Goal: Information Seeking & Learning: Learn about a topic

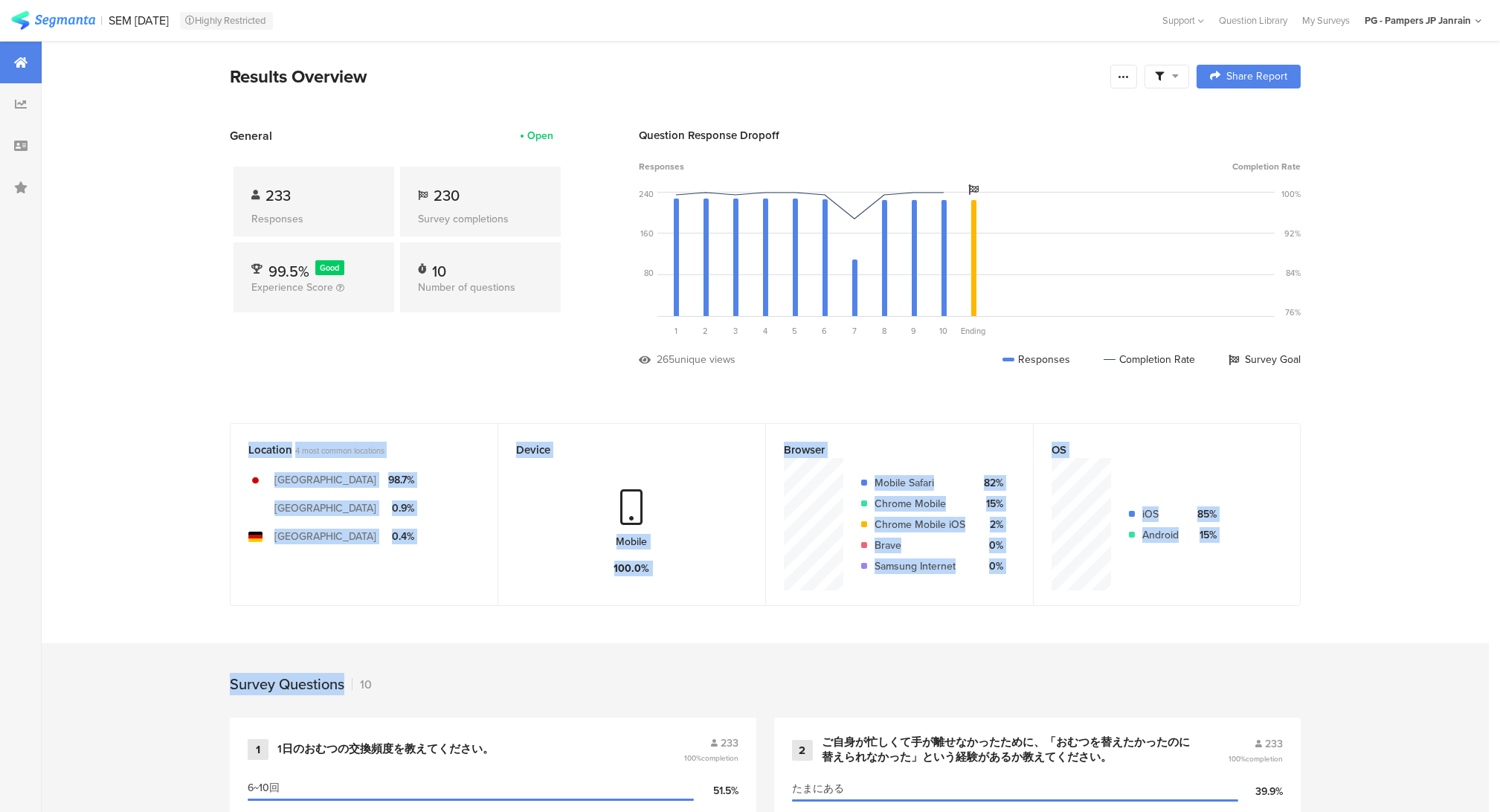
drag, startPoint x: 179, startPoint y: 409, endPoint x: 1240, endPoint y: 641, distance: 1086.1
drag, startPoint x: 1240, startPoint y: 641, endPoint x: 1139, endPoint y: 656, distance: 102.1
click at [1139, 656] on div "Survey Questions 10" at bounding box center [765, 680] width 1190 height 75
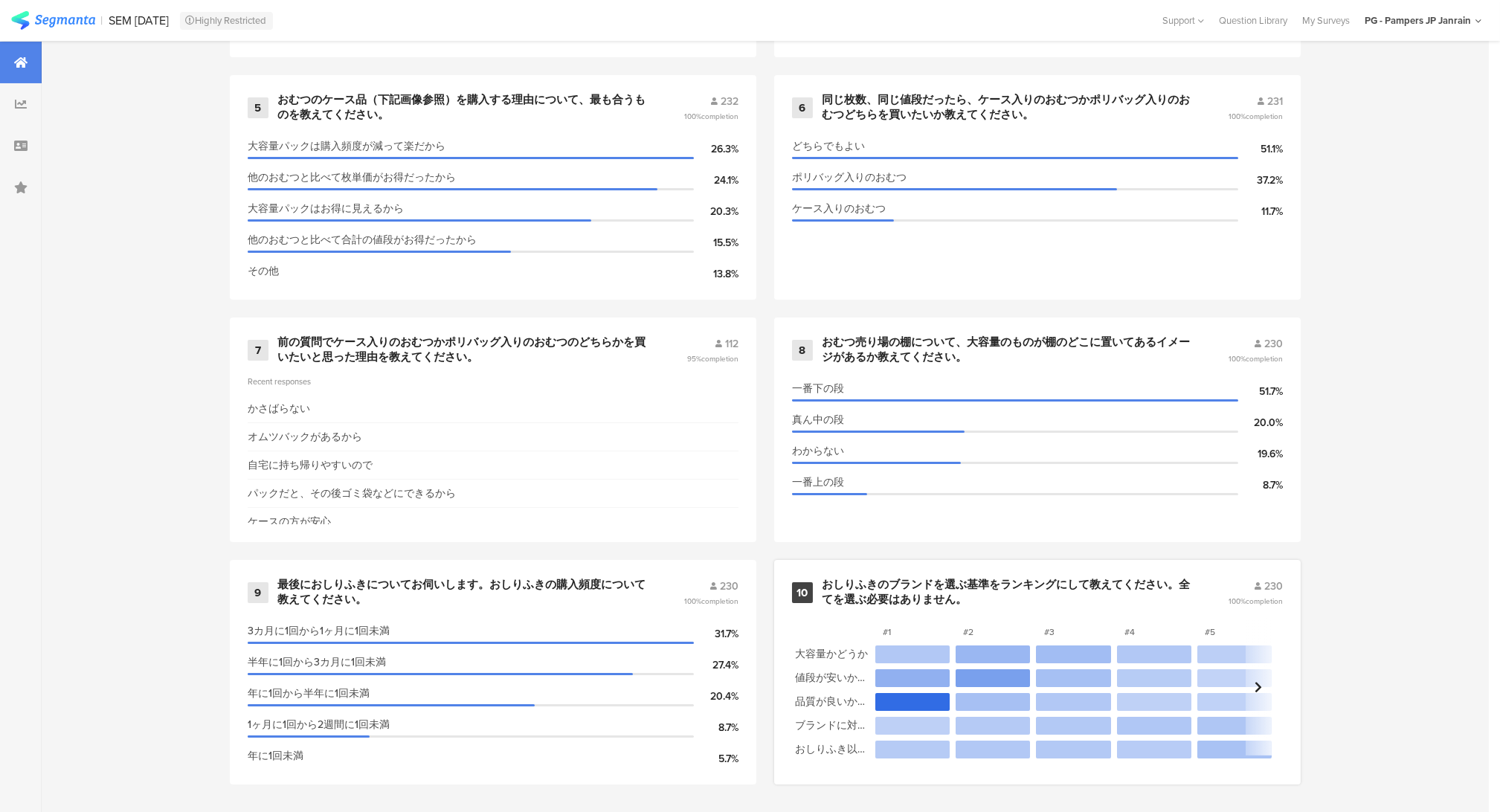
click at [971, 674] on div at bounding box center [992, 677] width 75 height 18
click at [918, 698] on div at bounding box center [912, 702] width 75 height 18
click at [1239, 596] on span "100% completion" at bounding box center [1255, 600] width 54 height 11
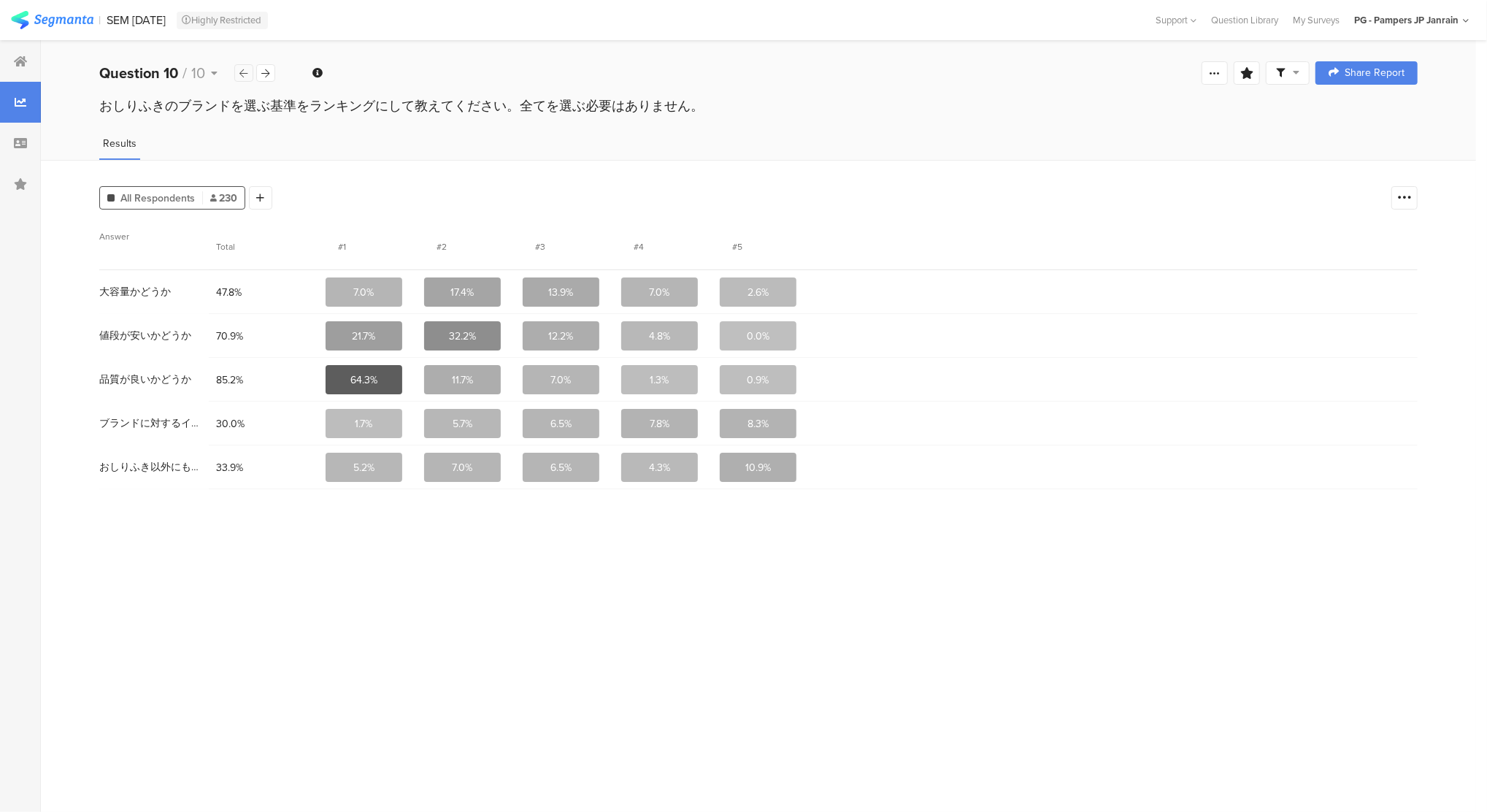
click at [248, 79] on div at bounding box center [243, 72] width 19 height 17
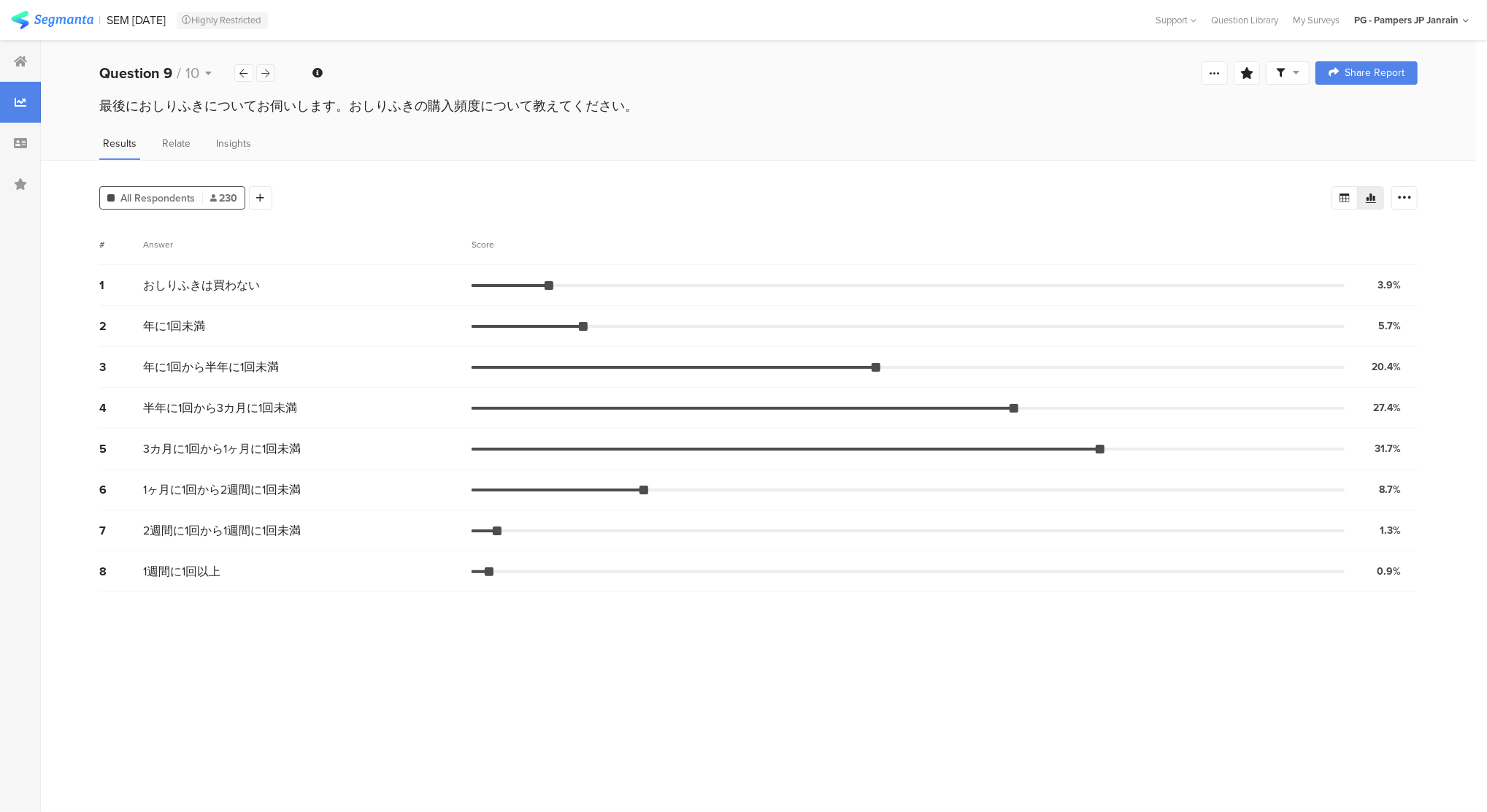
click at [266, 77] on icon at bounding box center [266, 73] width 8 height 10
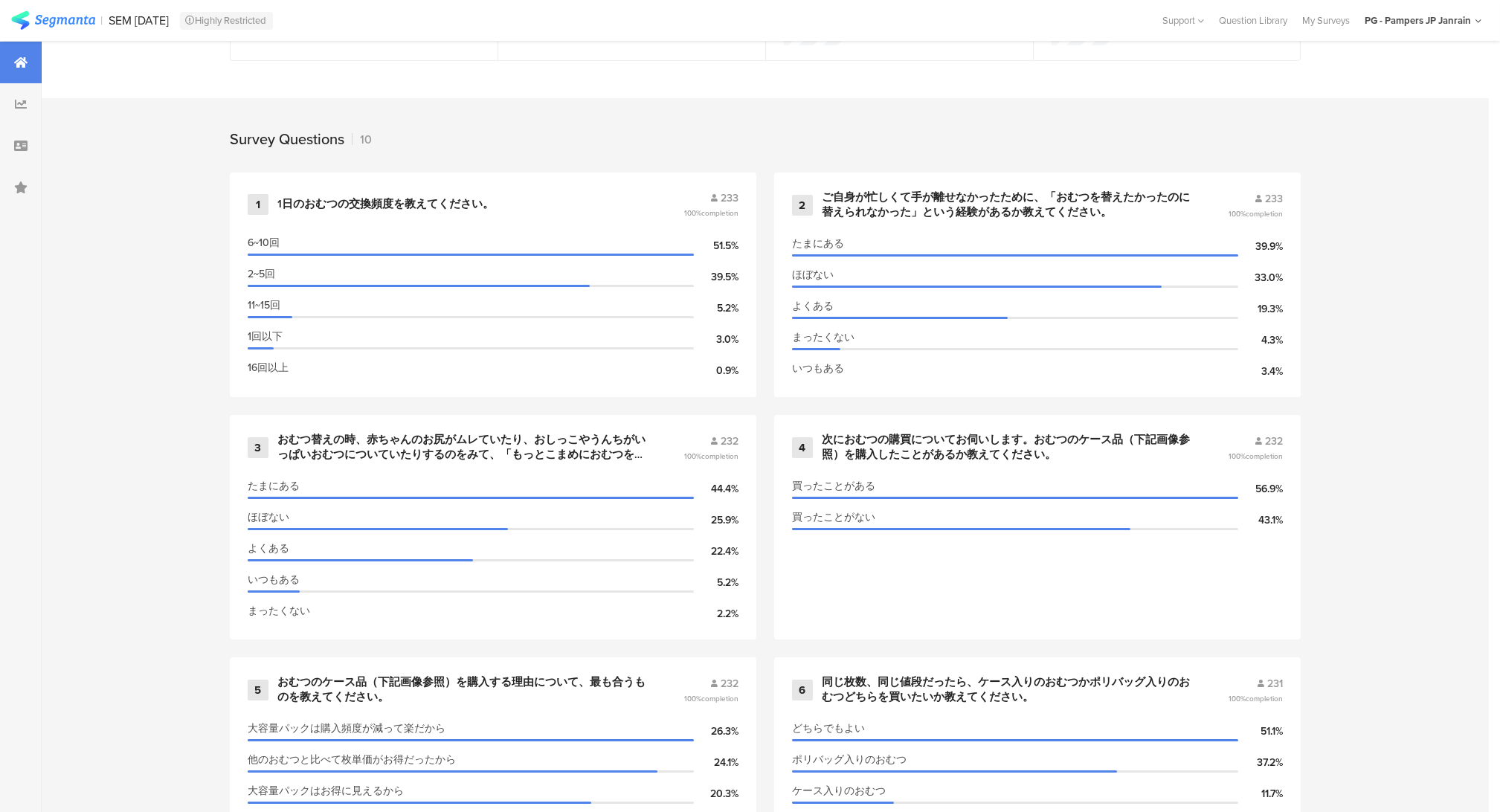
scroll to position [532, 0]
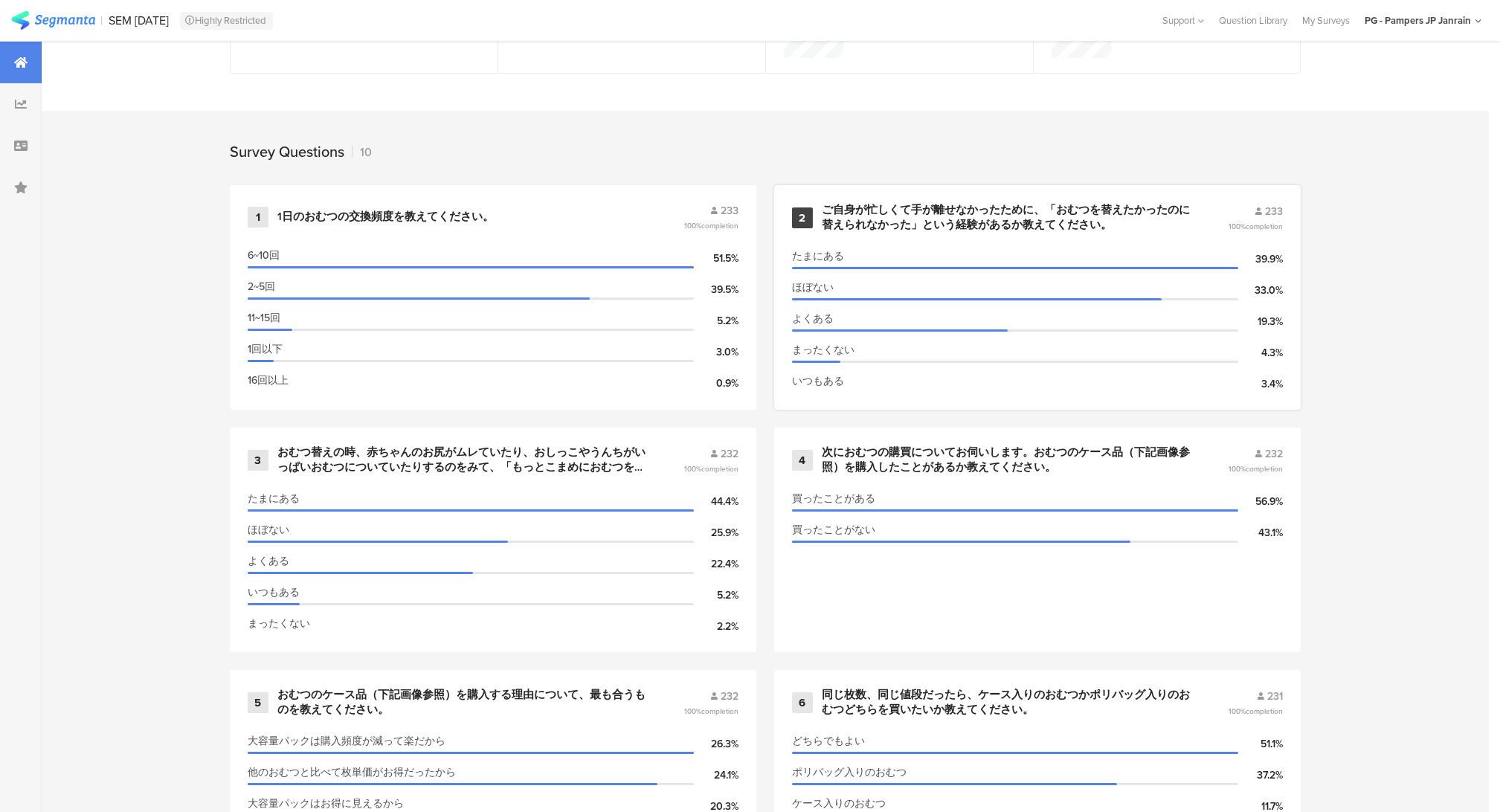
click at [920, 216] on div "ご自身が忙しくて手が離せなかったために、「おむつを替えたかったのに替えられなかった」という経験があるか教えてください。" at bounding box center [1007, 217] width 370 height 29
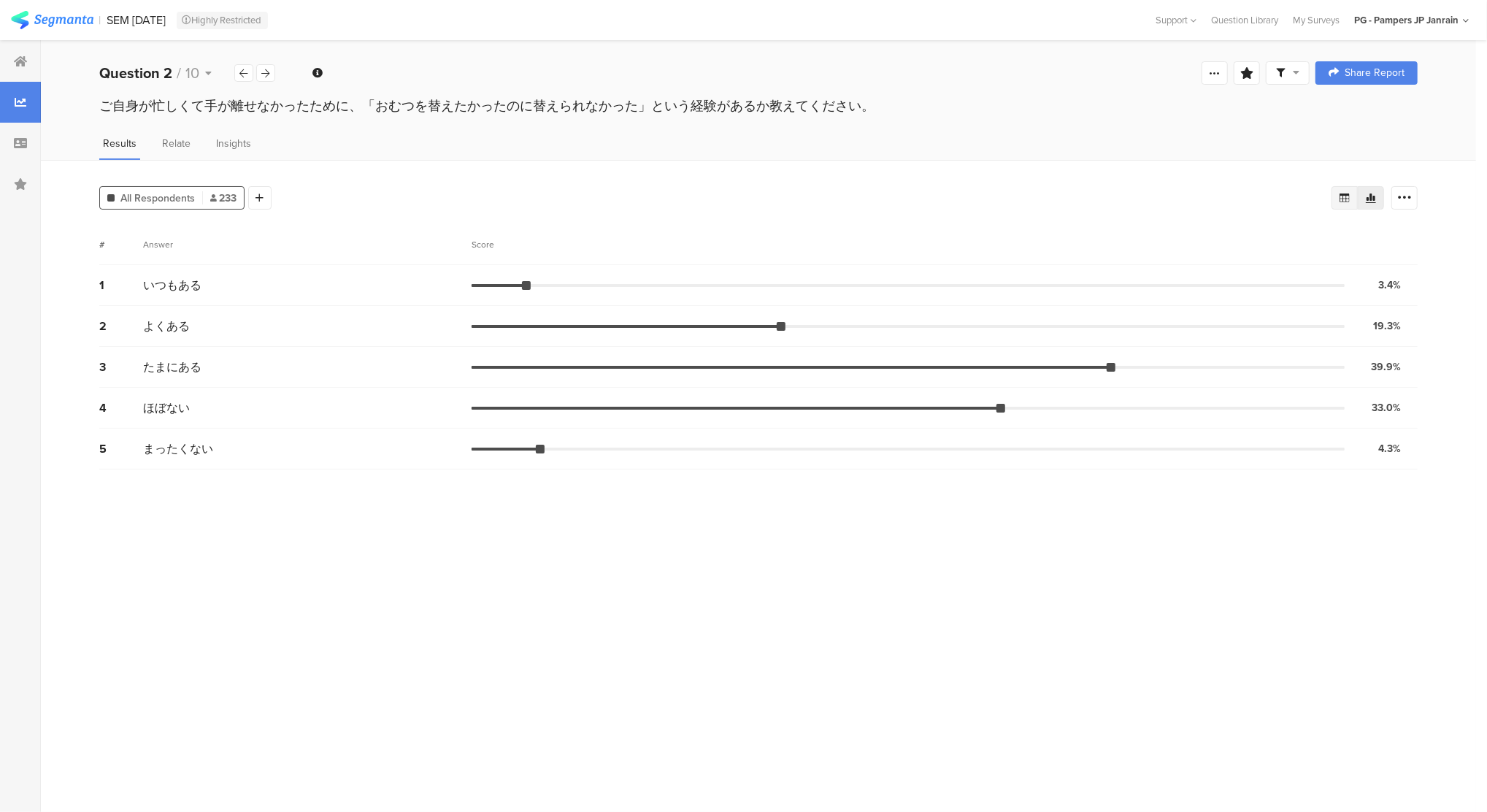
click at [1353, 198] on div at bounding box center [1345, 197] width 26 height 23
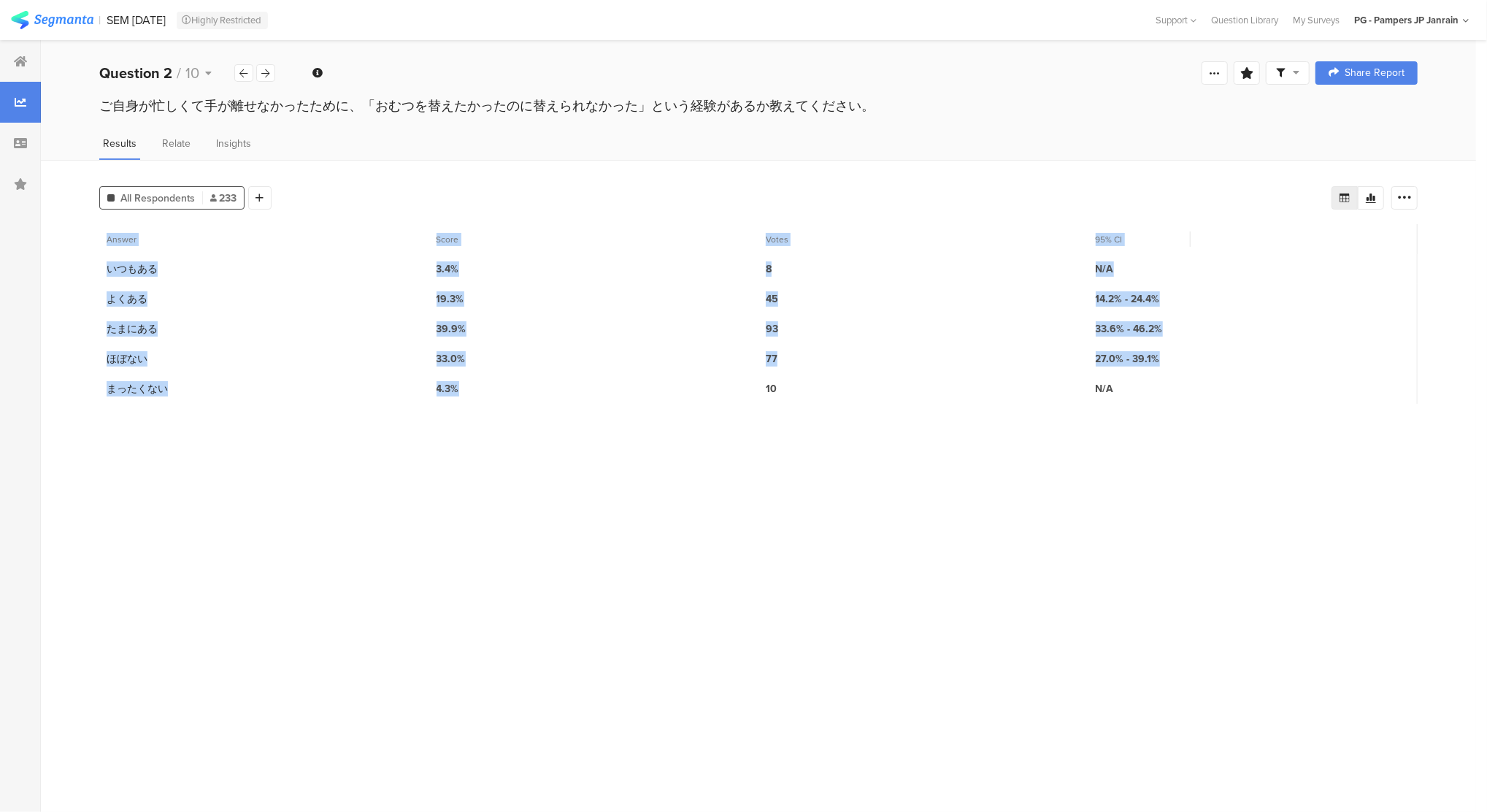
drag, startPoint x: 82, startPoint y: 233, endPoint x: 478, endPoint y: 399, distance: 429.4
click at [478, 399] on div "All Respondents 233 Add Segment Export as Excel Answer Score Votes 95% CI 1 いつも…" at bounding box center [759, 485] width 1435 height 652
copy div "Answer Score Votes 95% CI 1 いつもある 3.4% 8 N/A 2 よくある 19.3% 45 14.2% - 24.4% 3 たま…"
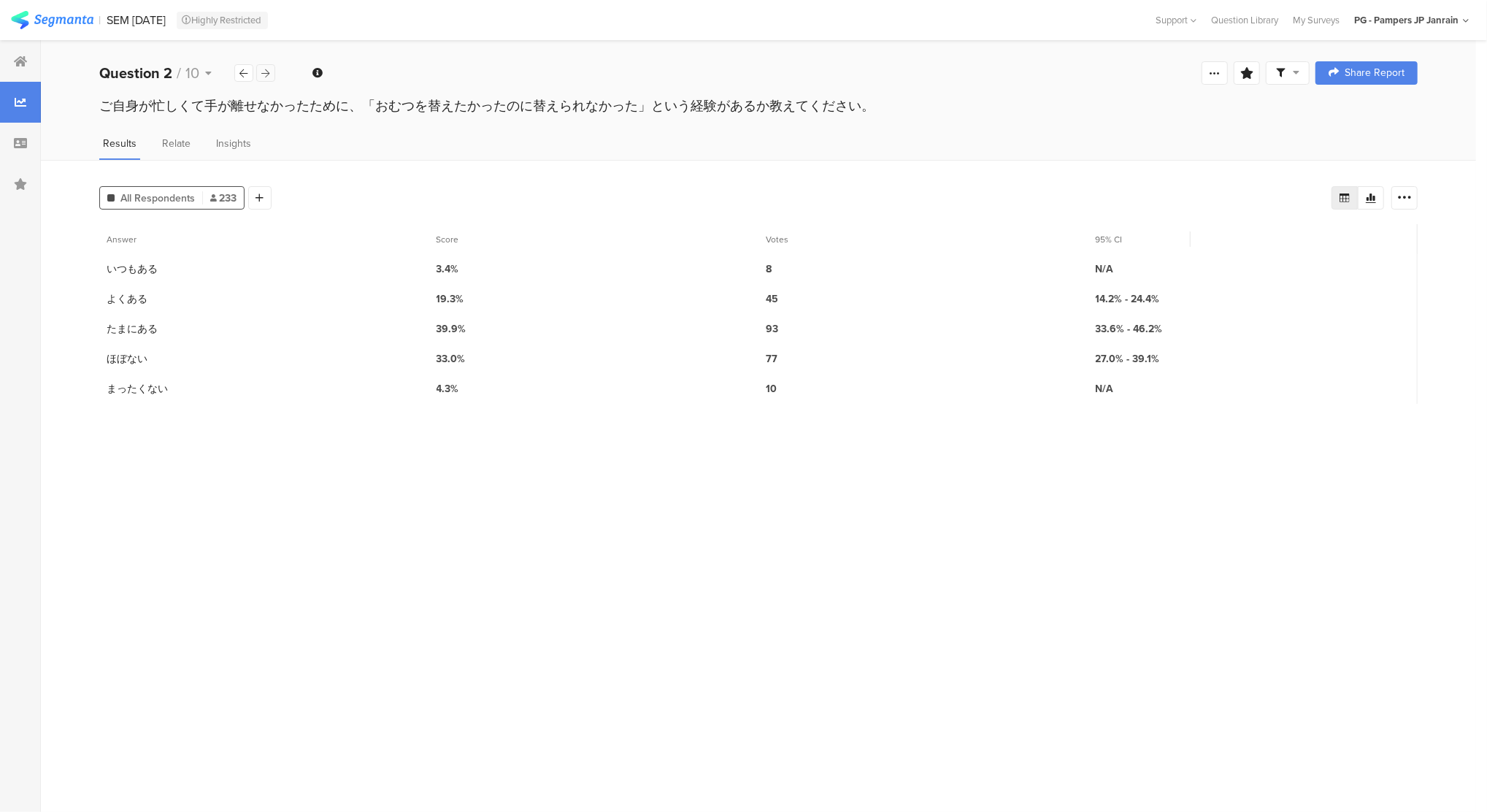
click at [271, 77] on div at bounding box center [266, 72] width 19 height 17
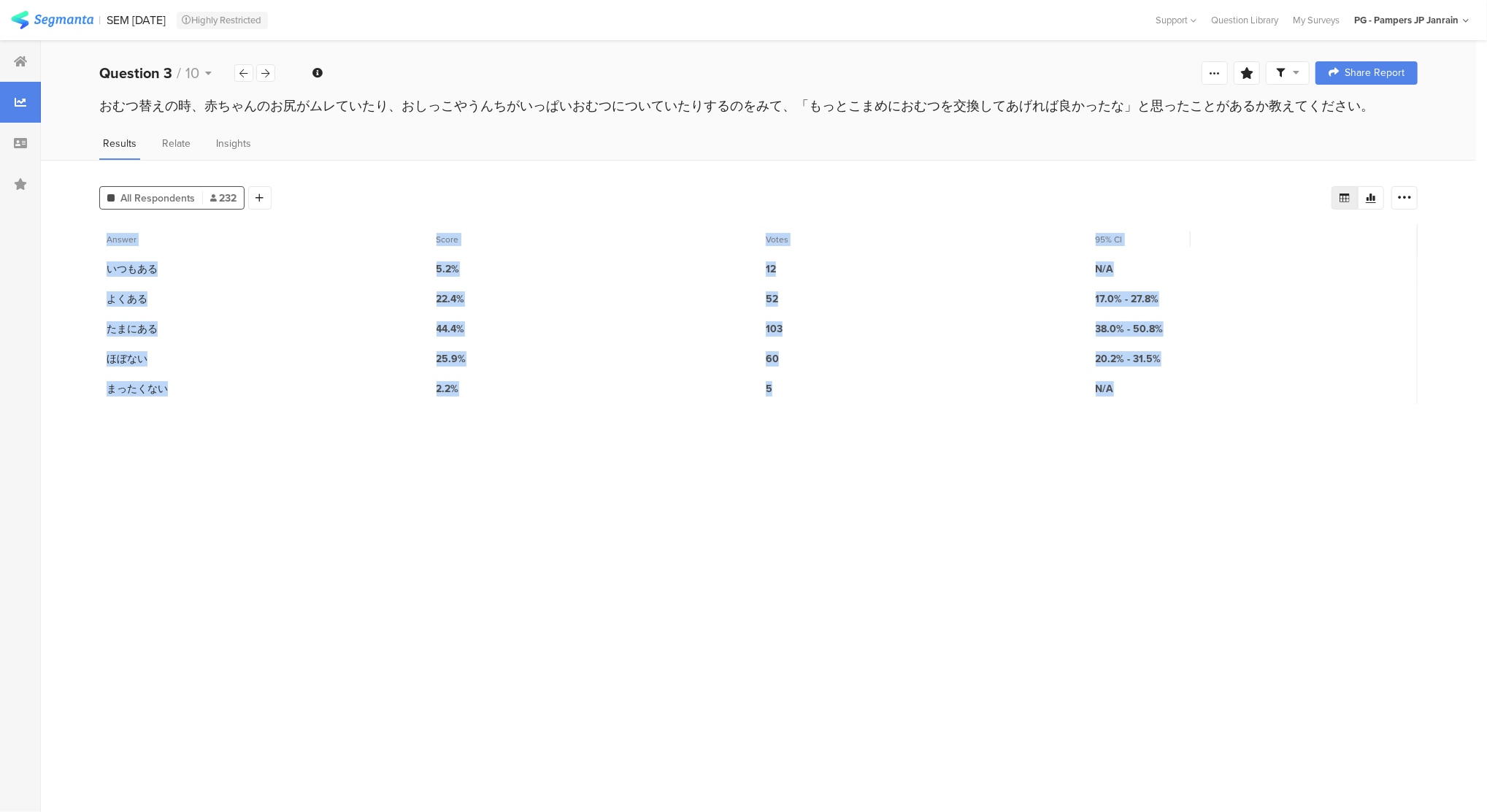
drag, startPoint x: 91, startPoint y: 233, endPoint x: 1162, endPoint y: 418, distance: 1086.9
click at [1162, 418] on div "All Respondents 232 Add Segment Export as Excel Answer Score Votes 95% CI 1 いつも…" at bounding box center [759, 485] width 1435 height 652
copy div "Answer Score Votes 95% CI 1 いつもある 5.2% 12 N/A 2 よくある 22.4% 52 17.0% - 27.8% 3 た…"
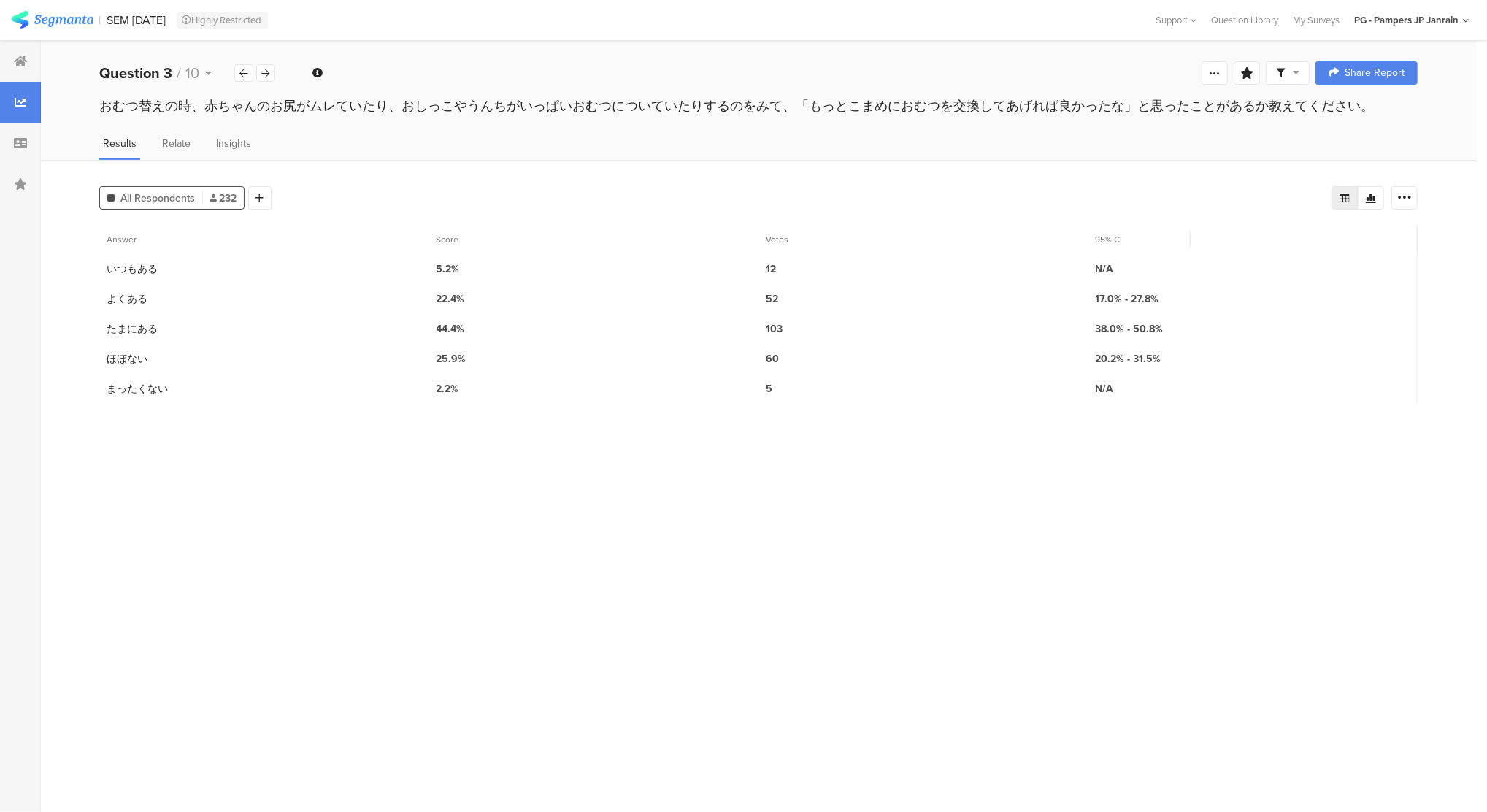
click at [863, 185] on div "All Respondents 232 Add Segment" at bounding box center [715, 195] width 1232 height 30
